Goal: Ask a question

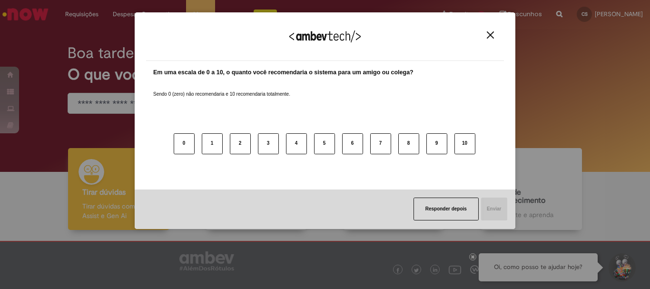
click at [491, 39] on img "Close" at bounding box center [490, 34] width 7 height 7
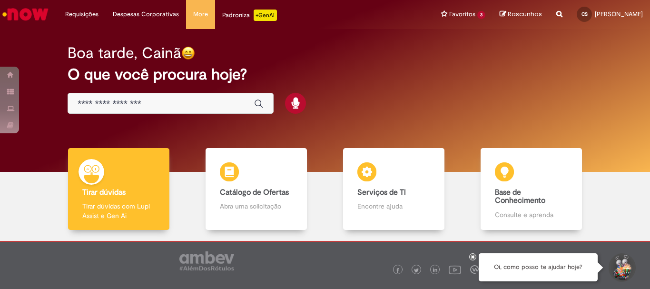
click at [628, 267] on button "Iniciar Conversa de Suporte" at bounding box center [621, 267] width 29 height 29
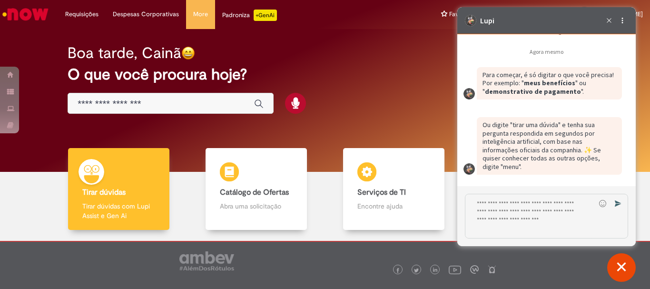
scroll to position [1627, 0]
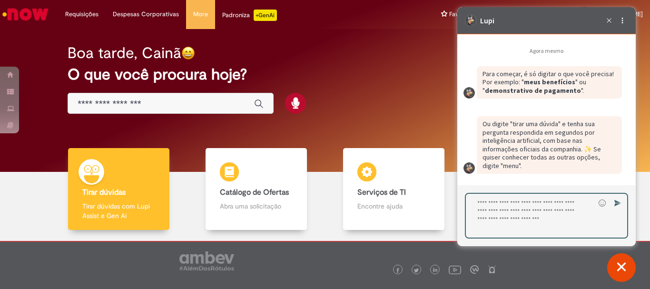
click at [500, 227] on textarea "Digite sua resposta aqui e pressione Enter para enviar" at bounding box center [530, 216] width 129 height 44
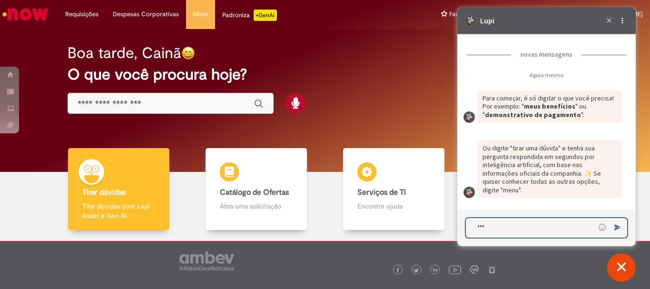
type textarea "****"
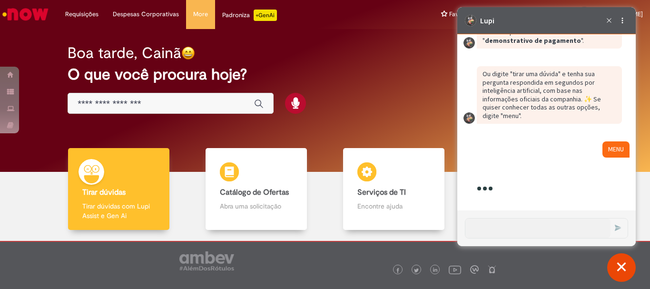
scroll to position [1850, 0]
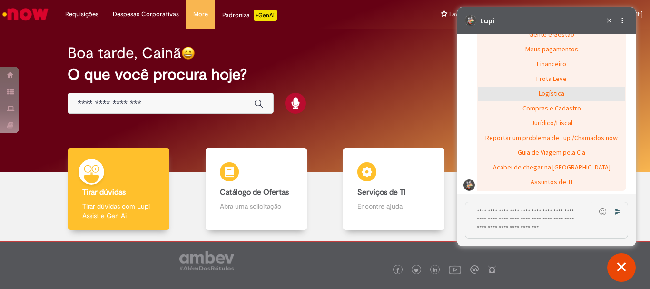
click at [564, 97] on div "Logística" at bounding box center [552, 94] width 148 height 14
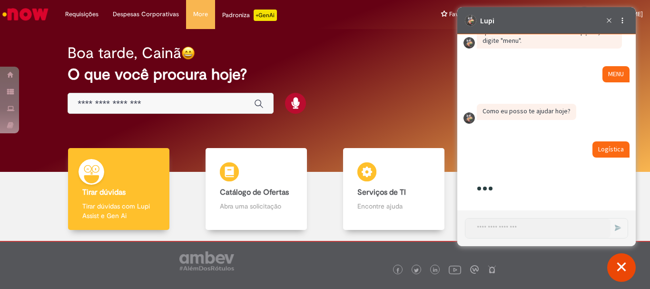
scroll to position [1862, 0]
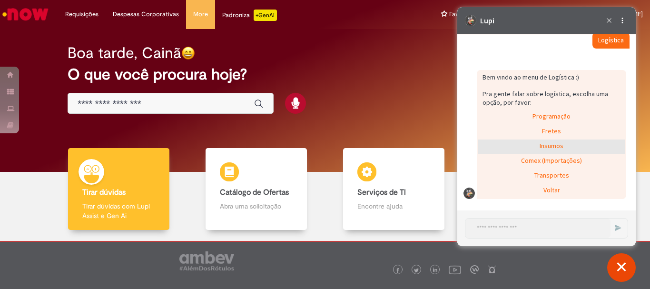
click at [553, 141] on div "Insumos" at bounding box center [552, 146] width 148 height 14
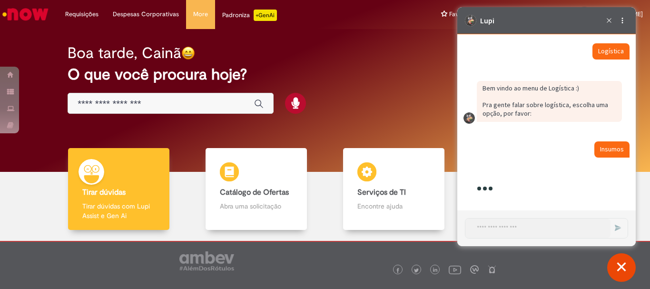
scroll to position [1922, 0]
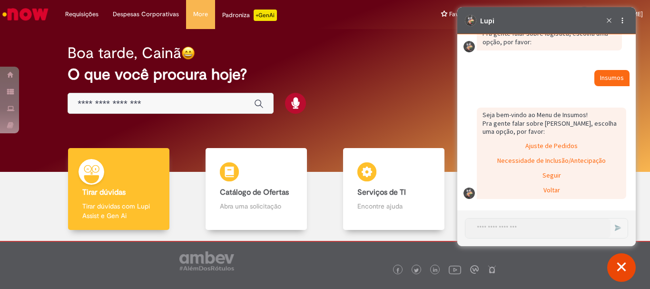
click at [553, 141] on div "Ajuste de Pedidos" at bounding box center [552, 146] width 148 height 14
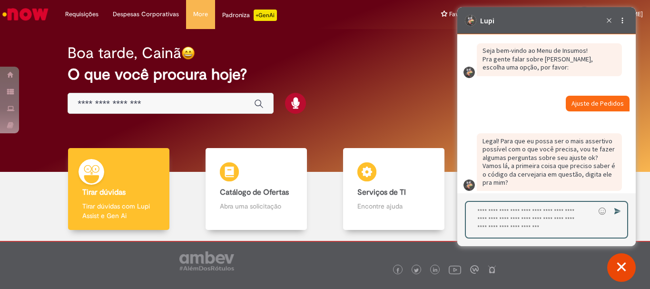
scroll to position [1995, 0]
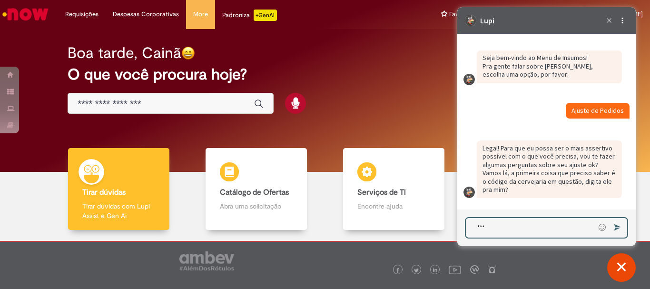
type textarea "****"
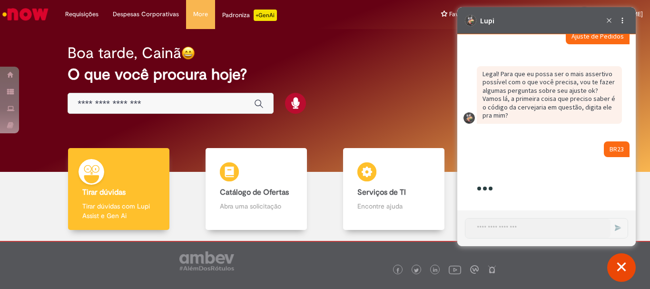
scroll to position [2087, 0]
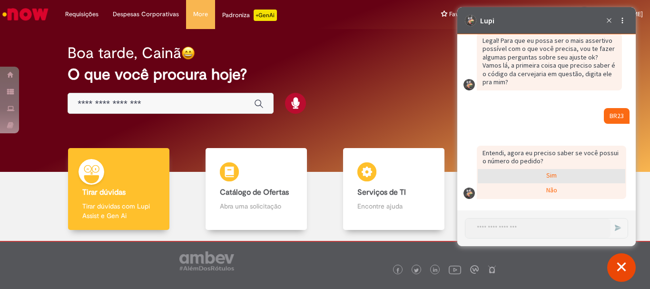
click at [515, 179] on div "Sim" at bounding box center [552, 176] width 148 height 14
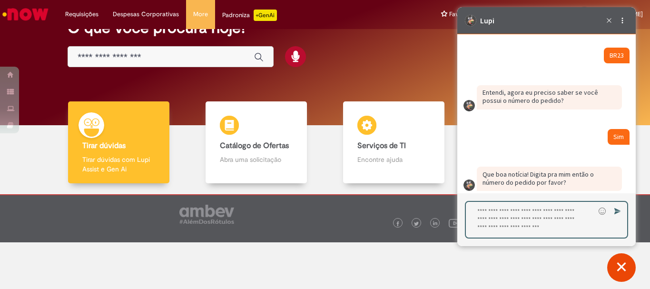
scroll to position [2156, 0]
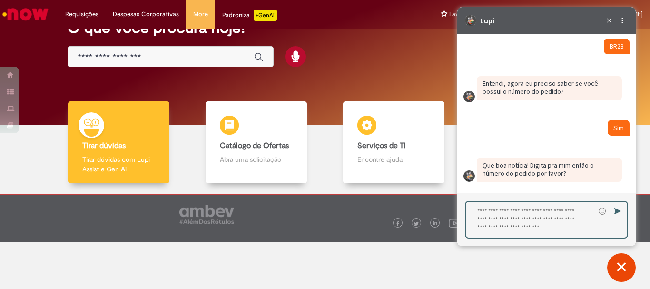
type textarea "*"
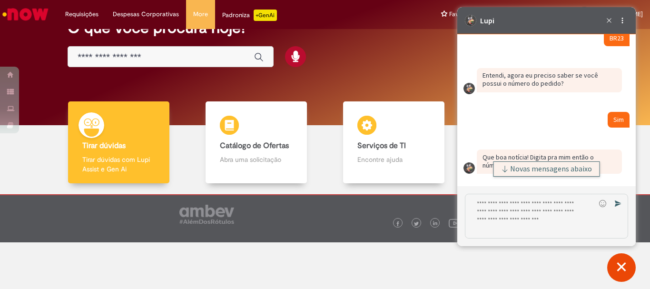
click at [526, 188] on div "Emoji Enviar" at bounding box center [546, 216] width 179 height 60
click at [526, 172] on span "Novas mensagens abaixo" at bounding box center [551, 169] width 82 height 7
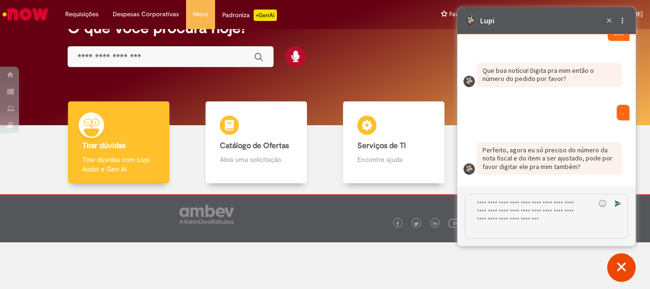
click at [528, 223] on textarea "Digite sua resposta aqui e pressione Enter para enviar" at bounding box center [531, 216] width 130 height 44
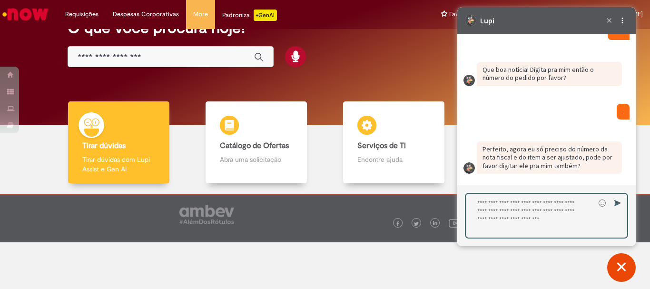
type textarea "*"
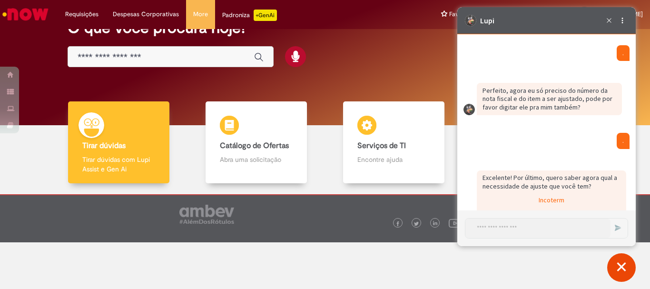
scroll to position [2439, 0]
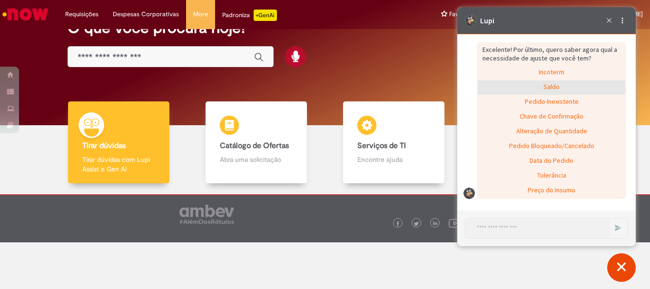
click at [553, 87] on div "Saldo" at bounding box center [552, 87] width 148 height 14
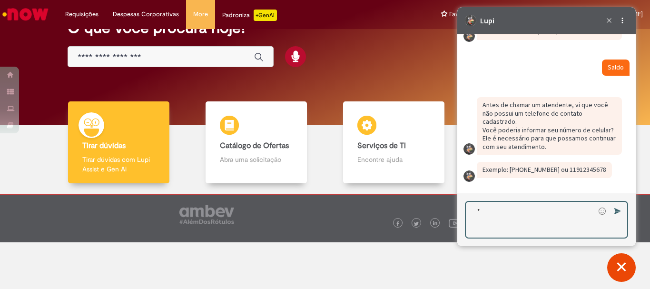
scroll to position [2450, 0]
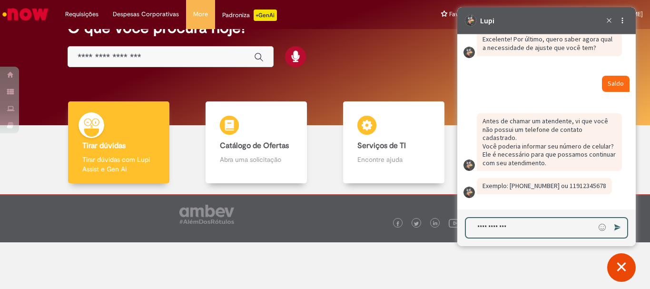
type textarea "**********"
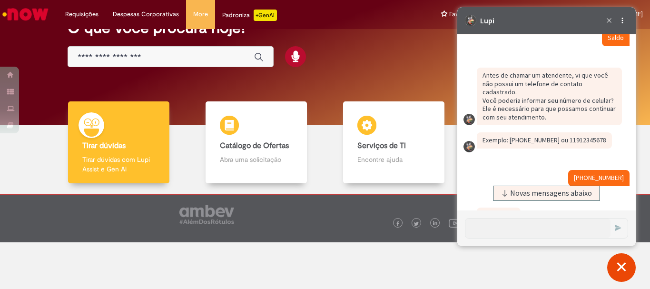
scroll to position [2445, 0]
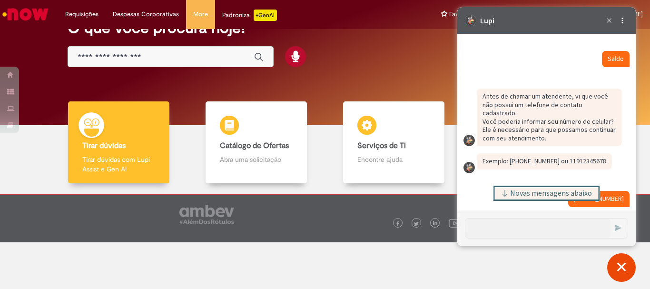
click at [523, 195] on span "Novas mensagens abaixo" at bounding box center [551, 193] width 82 height 7
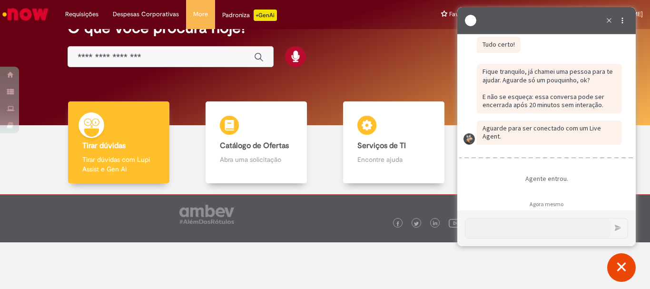
scroll to position [2689, 0]
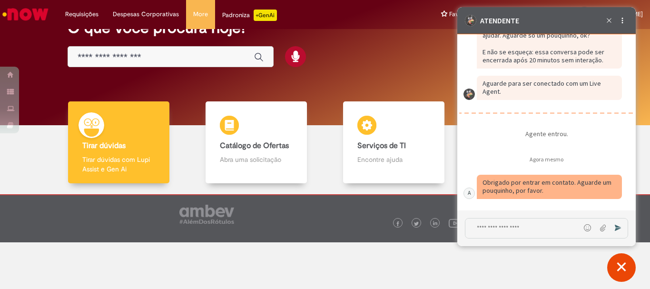
click at [499, 234] on textarea "Digite sua mensagem e pressione Enter para enviar" at bounding box center [523, 228] width 115 height 20
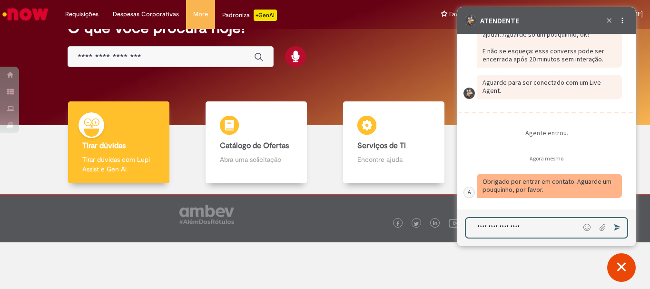
type textarea "**********"
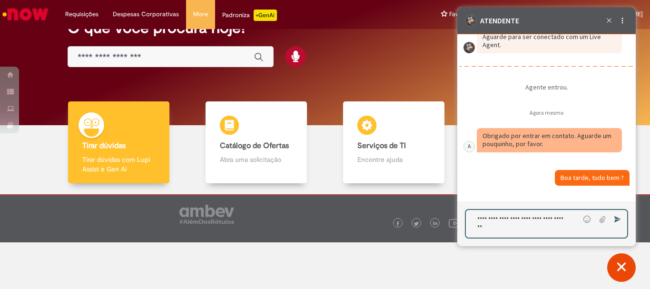
type textarea "**********"
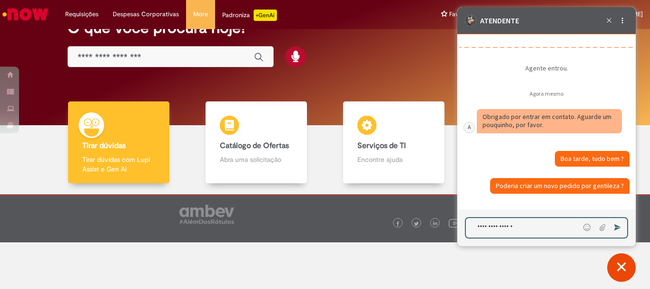
paste textarea "**********"
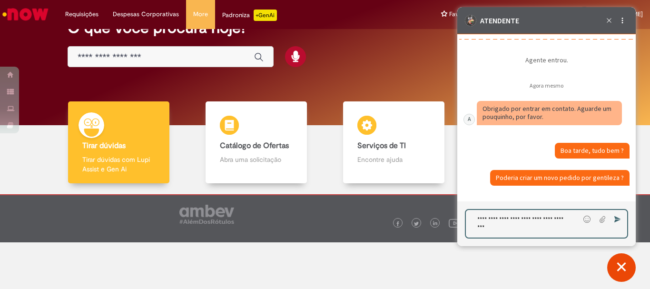
scroll to position [2801, 0]
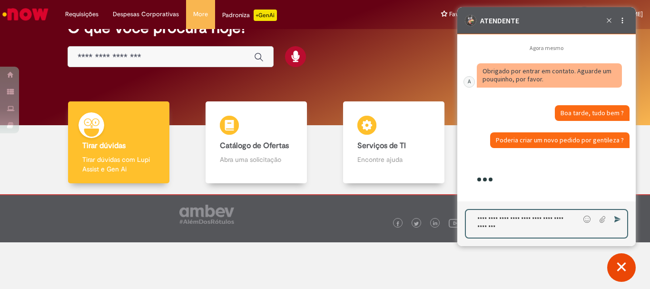
type textarea "**********"
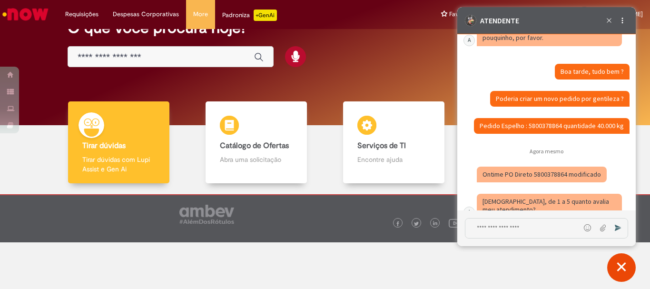
scroll to position [2866, 0]
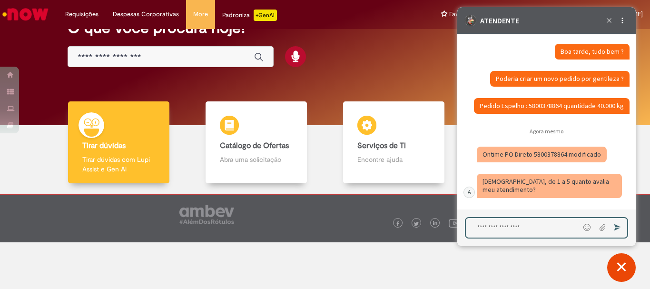
click at [491, 233] on textarea "Digite sua mensagem e pressione Enter para enviar" at bounding box center [523, 228] width 114 height 20
type textarea "*"
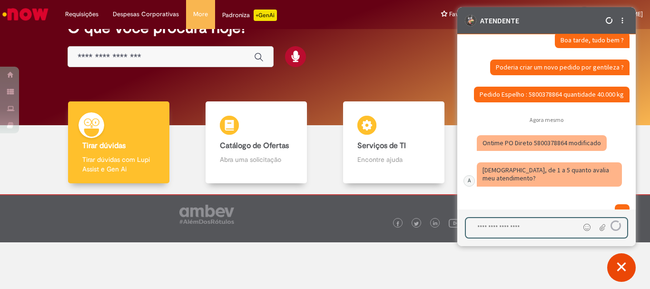
scroll to position [2904, 0]
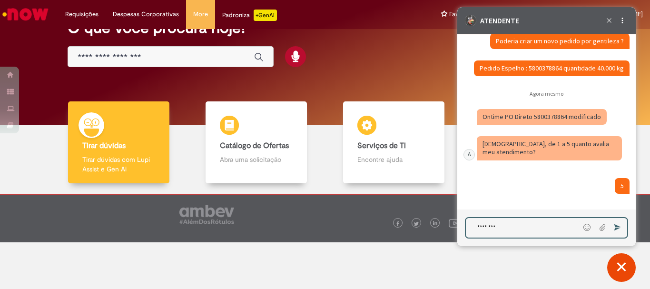
type textarea "*********"
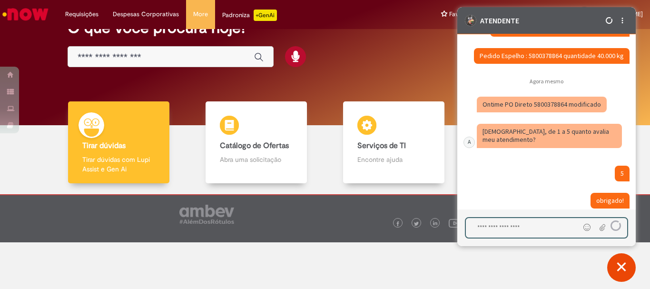
scroll to position [2931, 0]
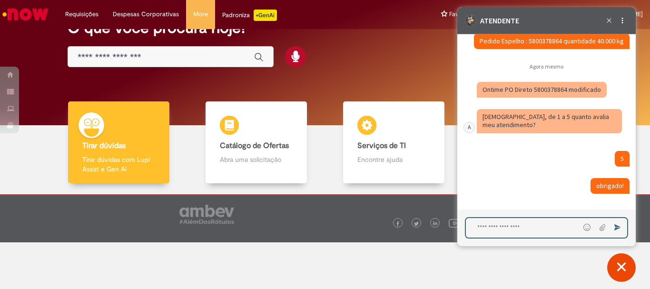
click at [555, 85] on div "Caixa de diálogo de bate-papo" at bounding box center [542, 90] width 130 height 16
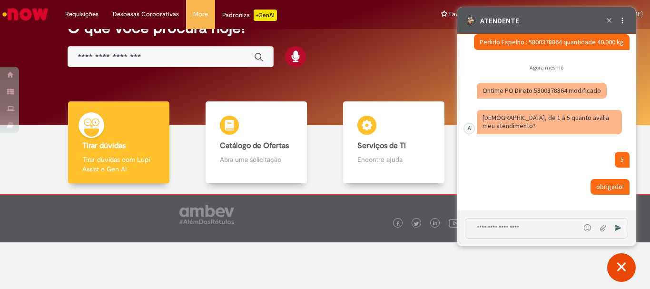
click at [555, 85] on div "Caixa de diálogo de bate-papo" at bounding box center [542, 91] width 130 height 16
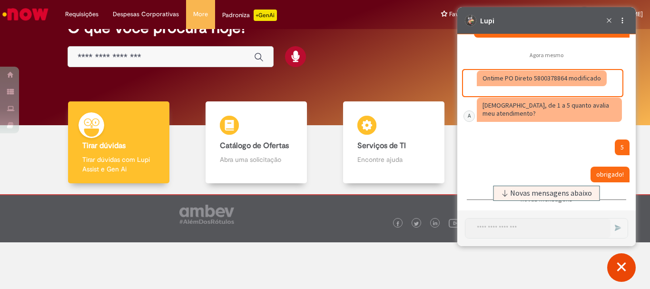
scroll to position [3122, 0]
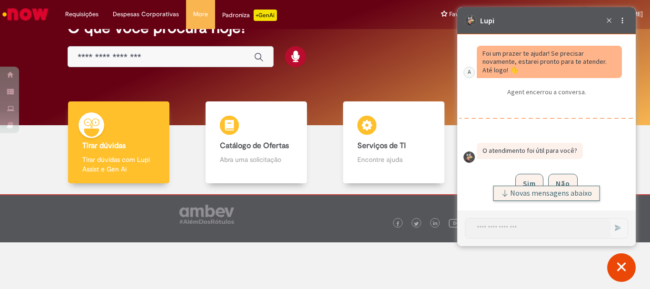
click at [534, 190] on span "Novas mensagens abaixo" at bounding box center [551, 193] width 82 height 7
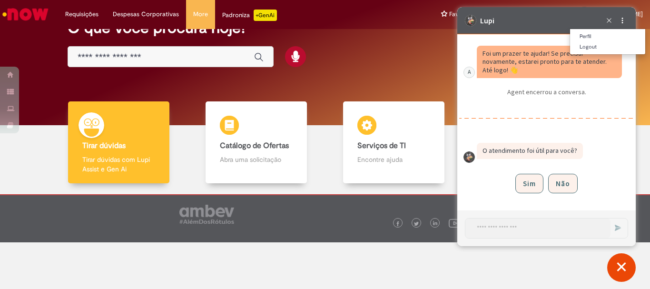
scroll to position [3102, 0]
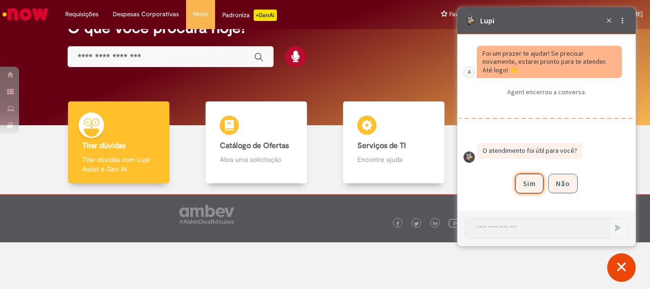
click at [532, 176] on button "Sim" at bounding box center [530, 184] width 28 height 20
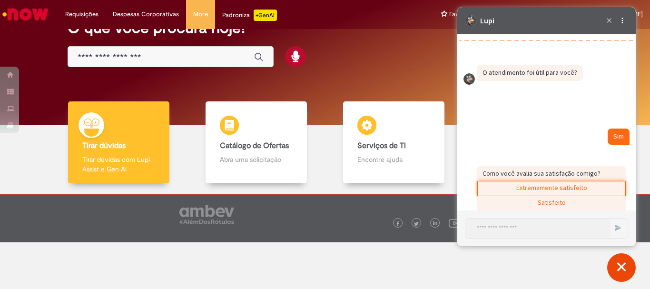
scroll to position [3236, 0]
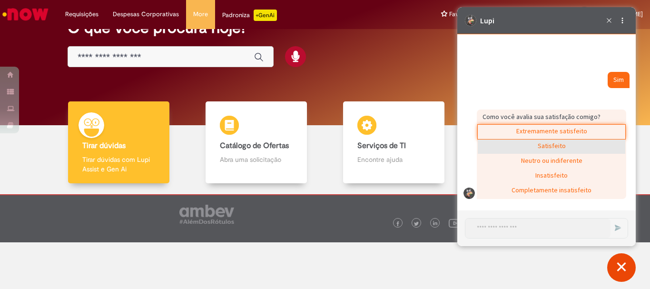
click at [541, 146] on div "Satisfeito" at bounding box center [552, 146] width 148 height 14
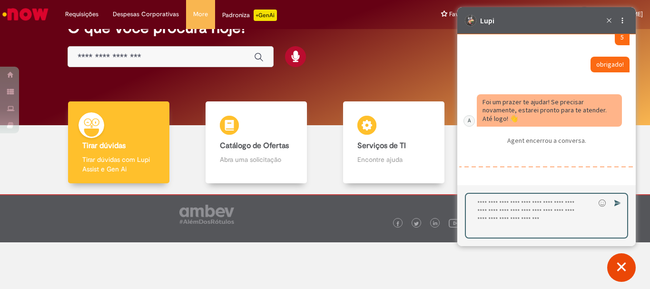
scroll to position [2945, 0]
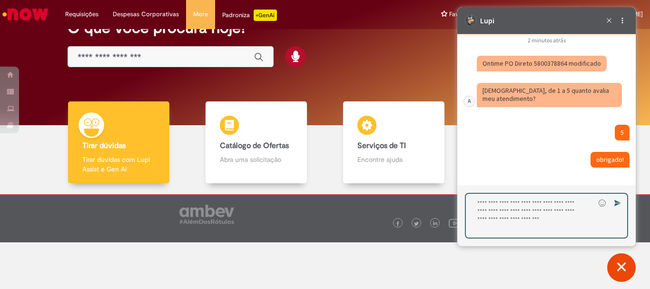
click at [536, 68] on fragment "Ontime PO Direto 5800378864 modificado" at bounding box center [542, 63] width 119 height 9
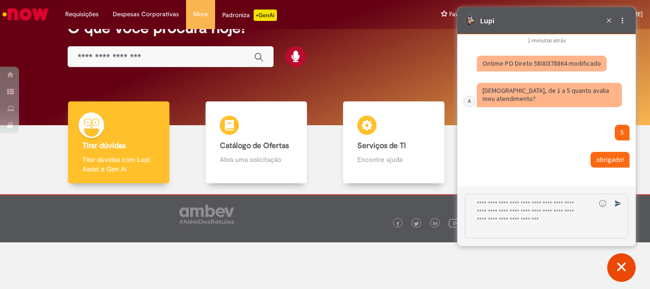
click at [536, 68] on fragment "Ontime PO Direto 5800378864 modificado" at bounding box center [542, 63] width 119 height 9
